Goal: Entertainment & Leisure: Consume media (video, audio)

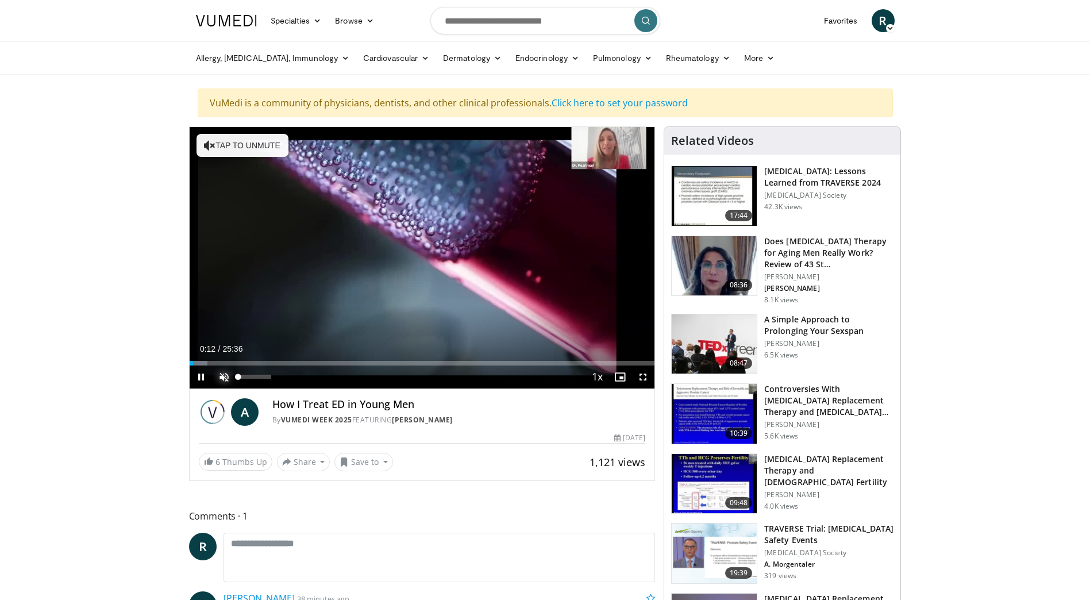
click at [223, 376] on span "Video Player" at bounding box center [224, 377] width 23 height 23
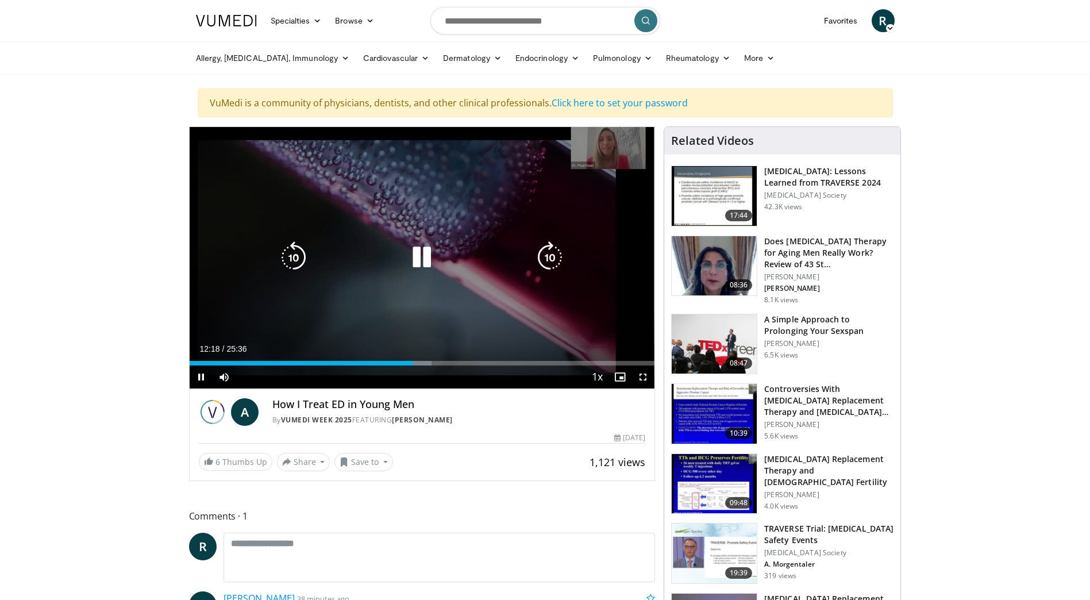
click at [292, 263] on icon "Video Player" at bounding box center [294, 257] width 32 height 32
click at [292, 259] on icon "Video Player" at bounding box center [294, 257] width 32 height 32
click at [291, 253] on icon "Video Player" at bounding box center [294, 257] width 32 height 32
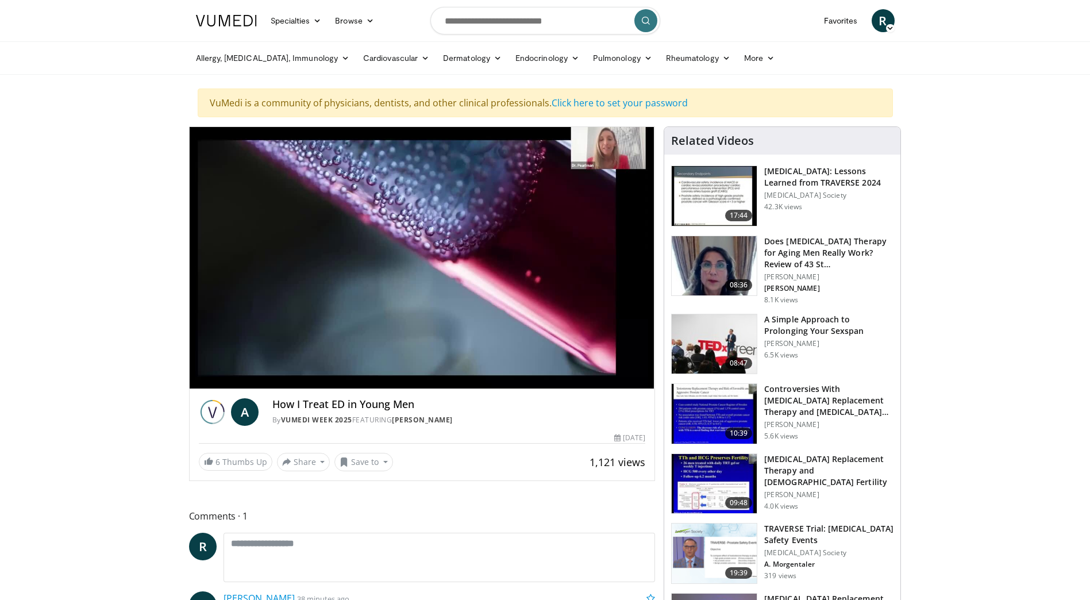
click at [718, 338] on img at bounding box center [714, 344] width 85 height 60
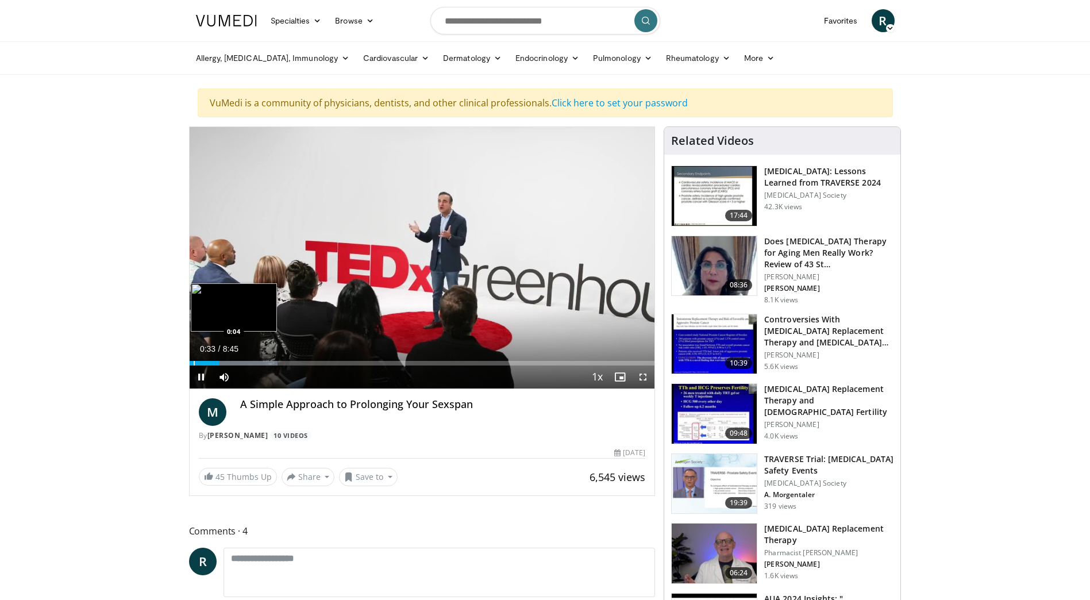
click at [194, 362] on div "Progress Bar" at bounding box center [194, 363] width 1 height 5
